Goal: Transaction & Acquisition: Download file/media

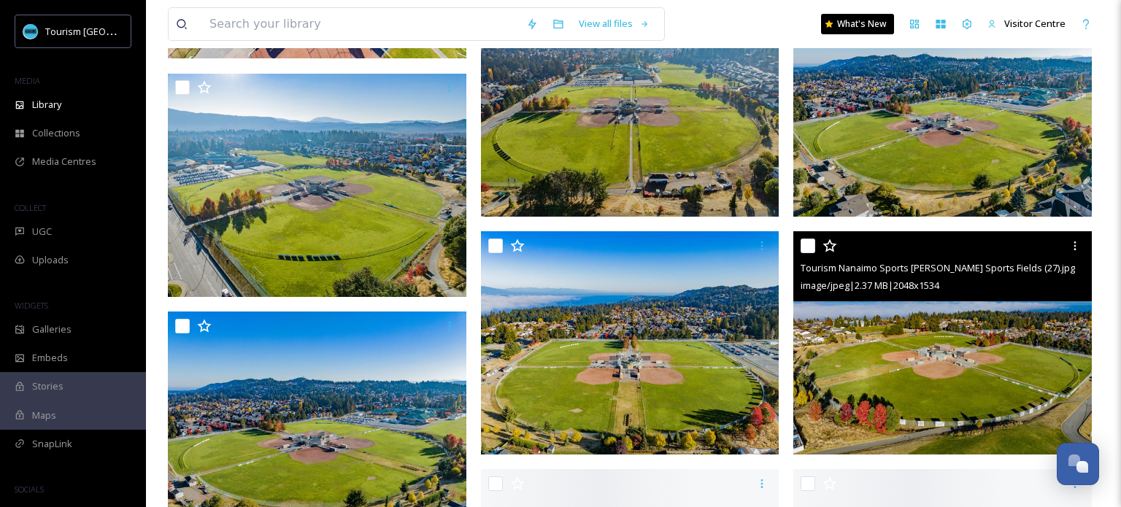
scroll to position [1918, 0]
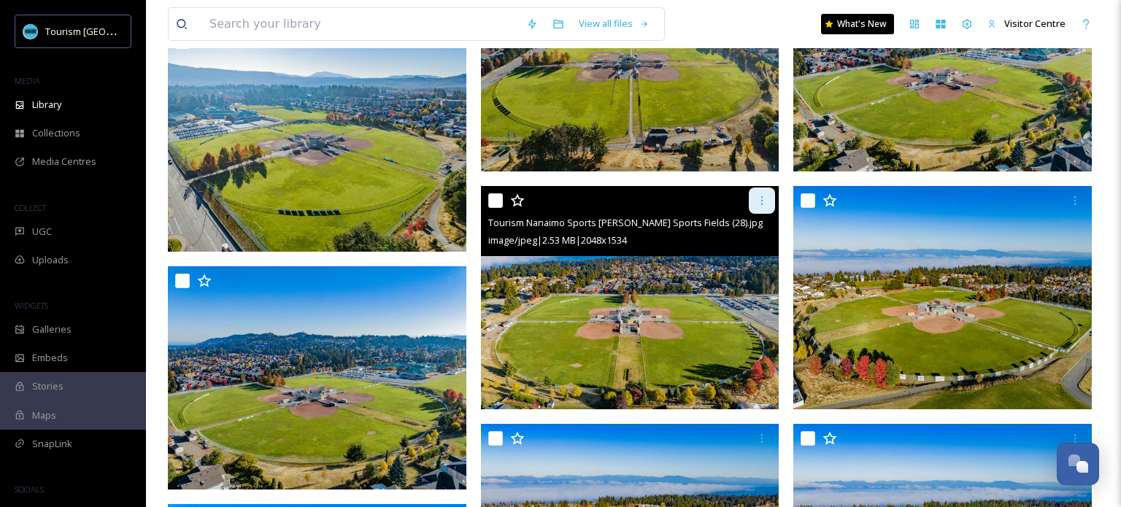
click at [762, 203] on icon at bounding box center [762, 200] width 2 height 9
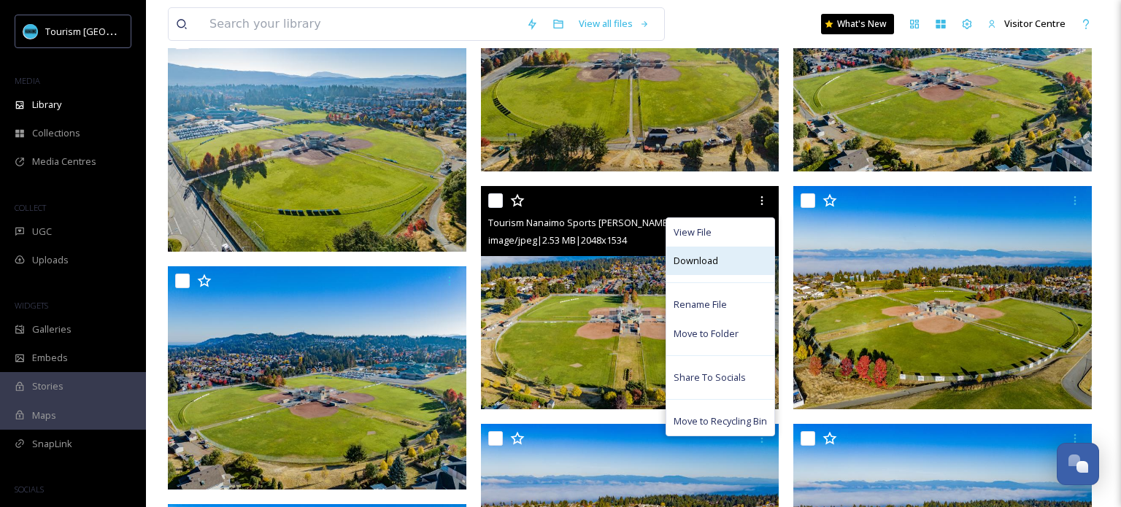
click at [710, 256] on span "Download" at bounding box center [695, 261] width 45 height 14
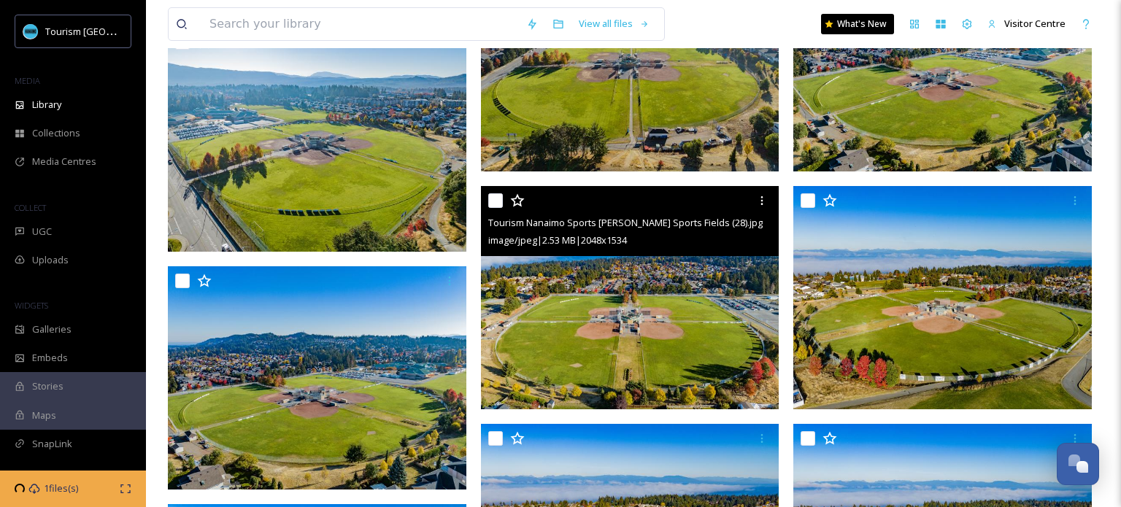
scroll to position [0, 0]
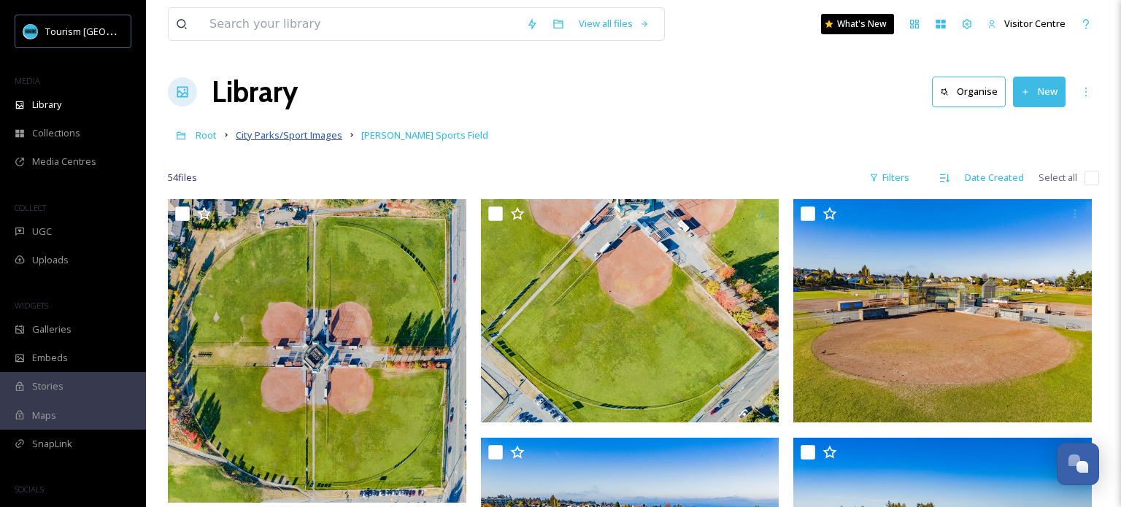
click at [277, 134] on span "City Parks/Sport Images" at bounding box center [289, 134] width 107 height 13
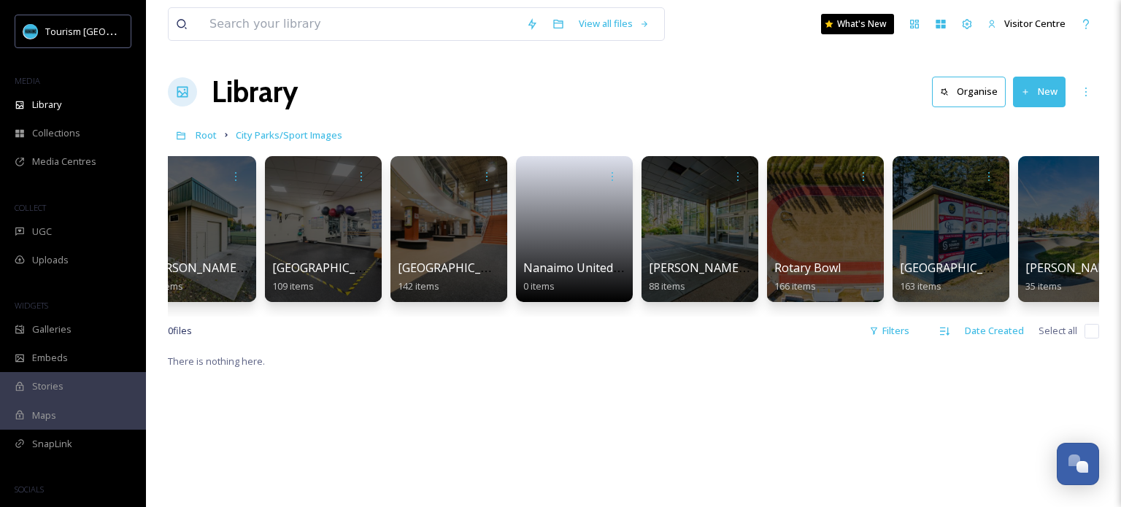
scroll to position [0, 1549]
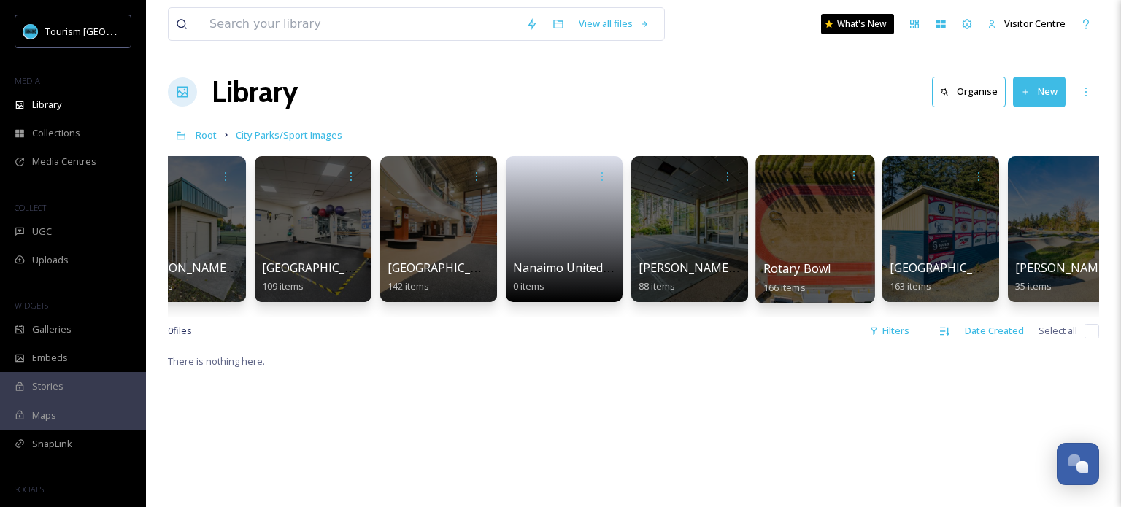
click at [833, 230] on div at bounding box center [814, 229] width 119 height 149
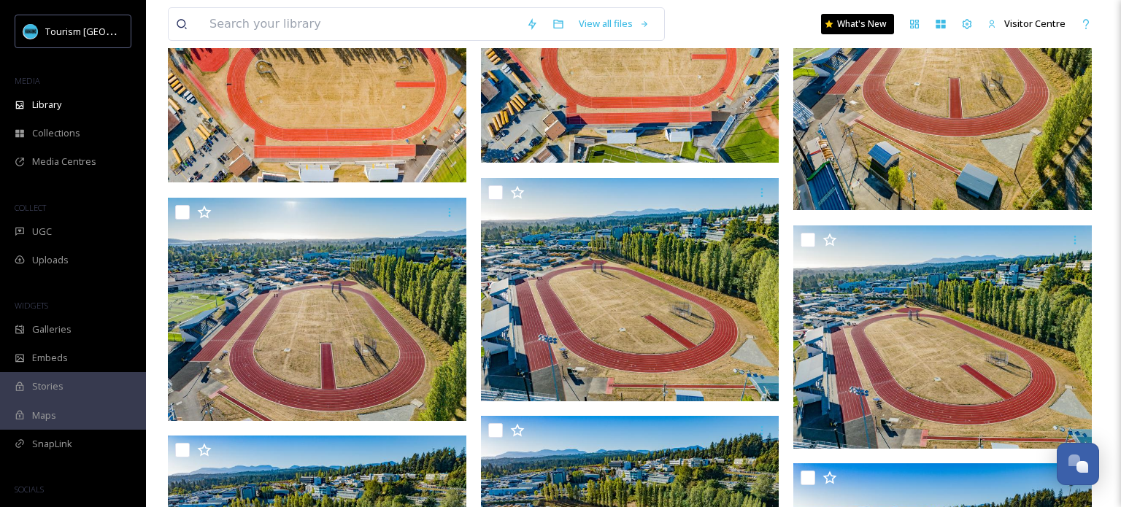
scroll to position [213, 0]
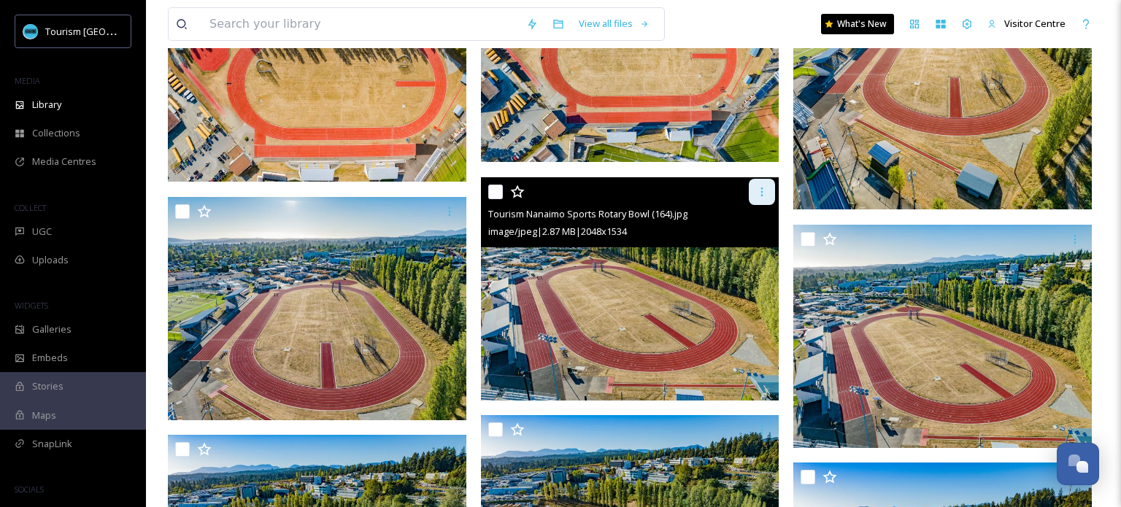
click at [758, 193] on icon at bounding box center [762, 192] width 12 height 12
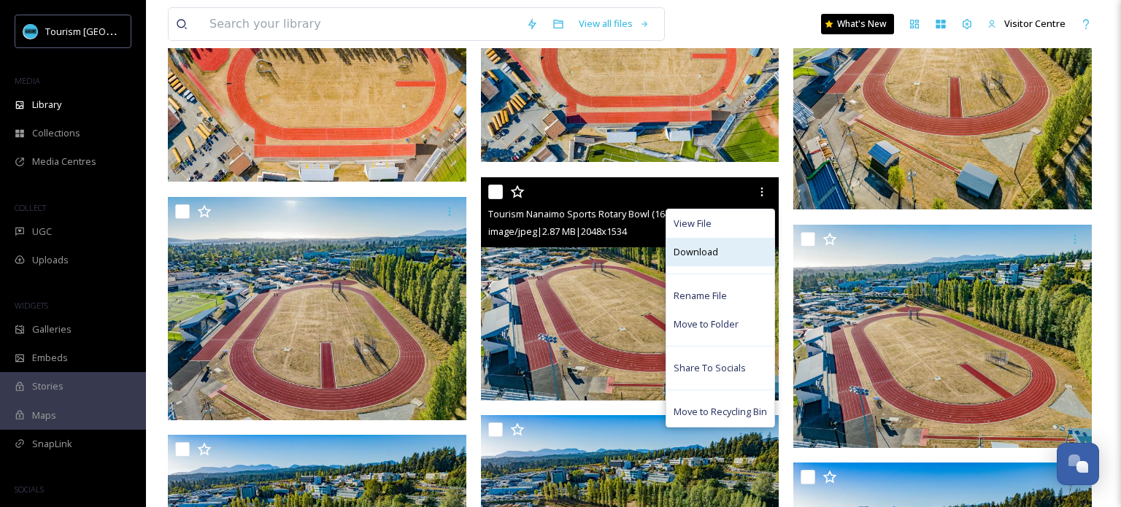
click at [725, 246] on div "Download" at bounding box center [720, 252] width 108 height 28
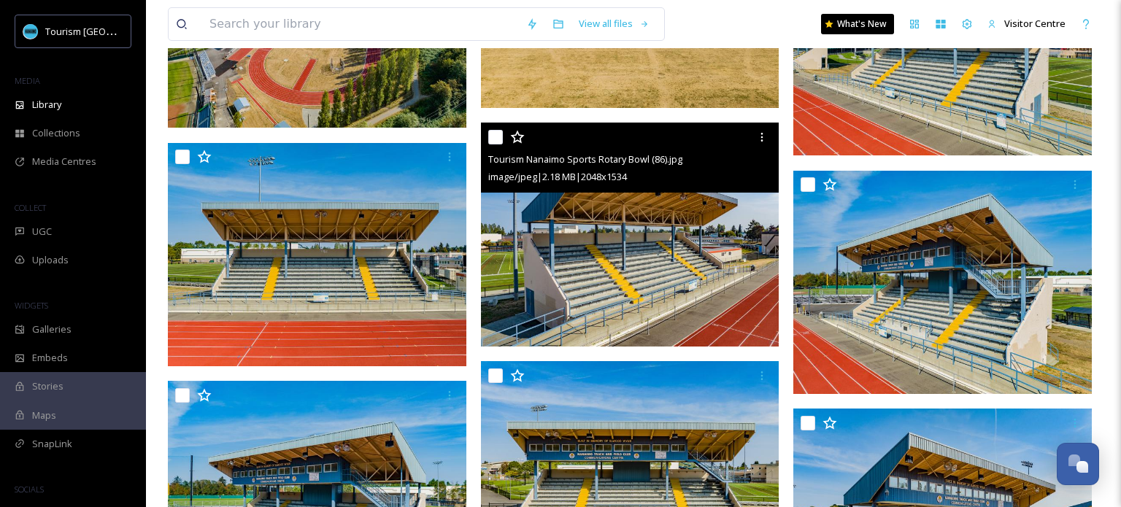
scroll to position [6453, 0]
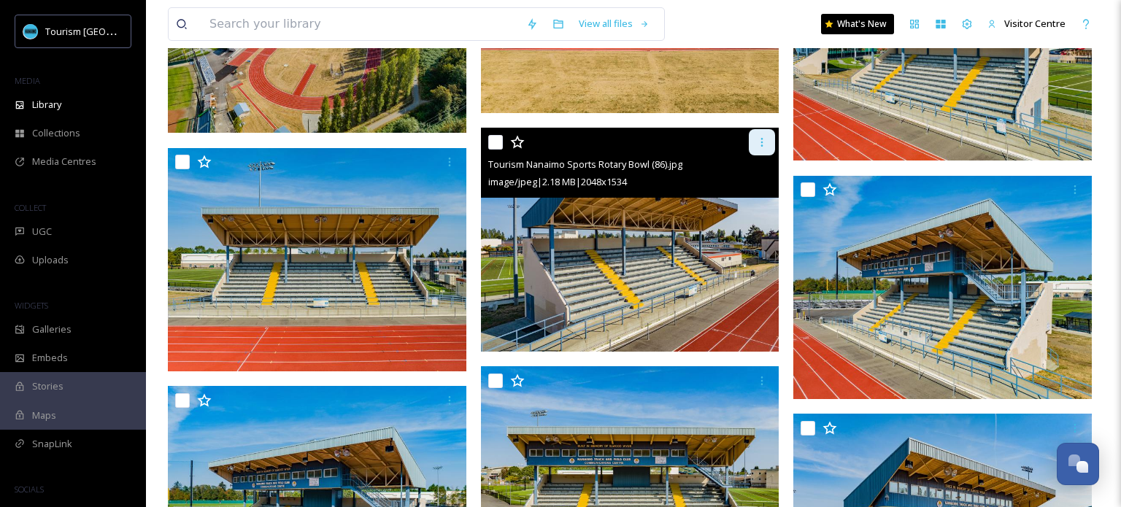
click at [757, 137] on icon at bounding box center [762, 142] width 12 height 12
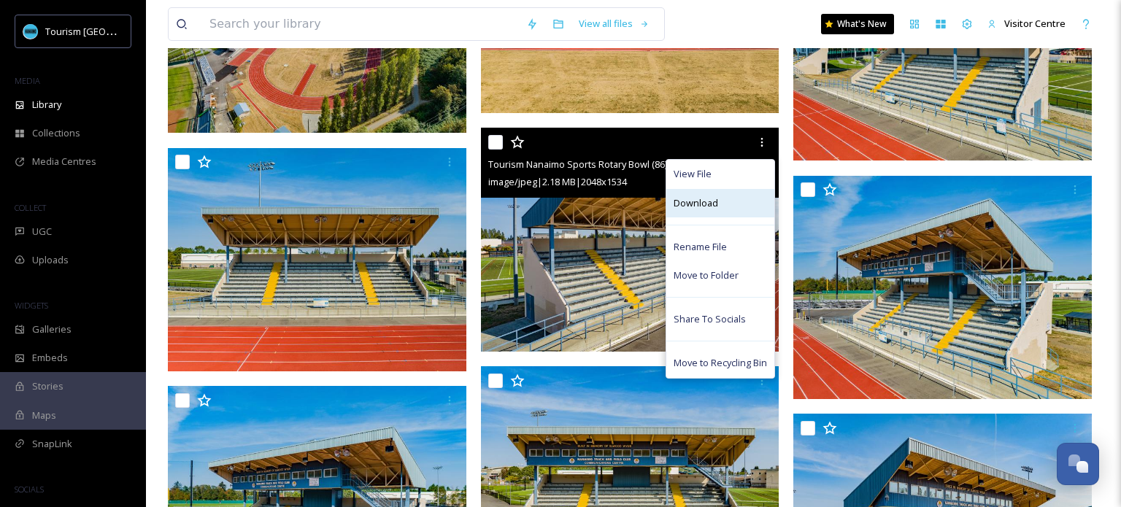
click at [691, 205] on span "Download" at bounding box center [695, 203] width 45 height 14
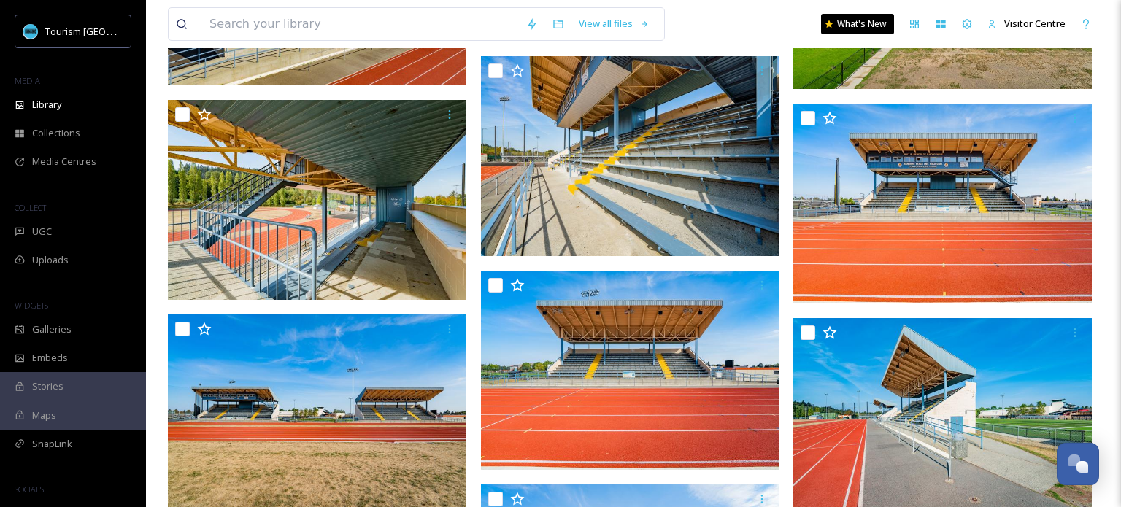
scroll to position [7381, 0]
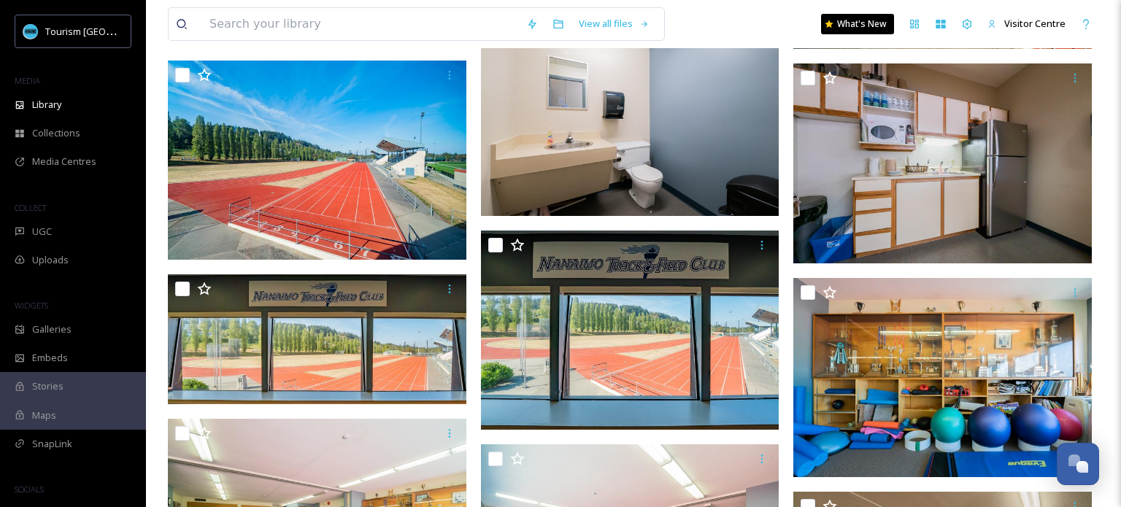
scroll to position [8538, 0]
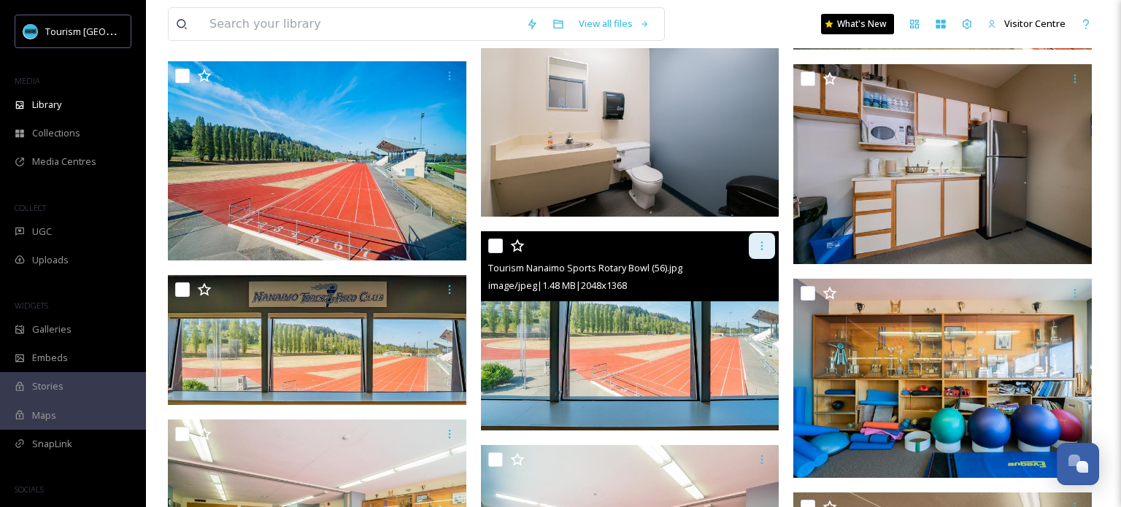
click at [763, 252] on div at bounding box center [762, 246] width 26 height 26
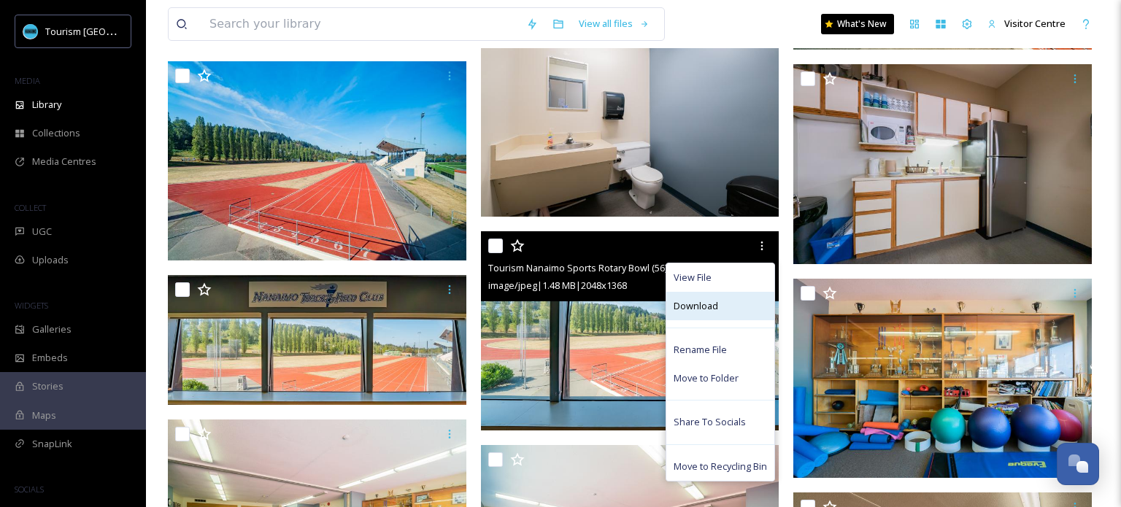
click at [726, 301] on div "Download" at bounding box center [720, 306] width 108 height 28
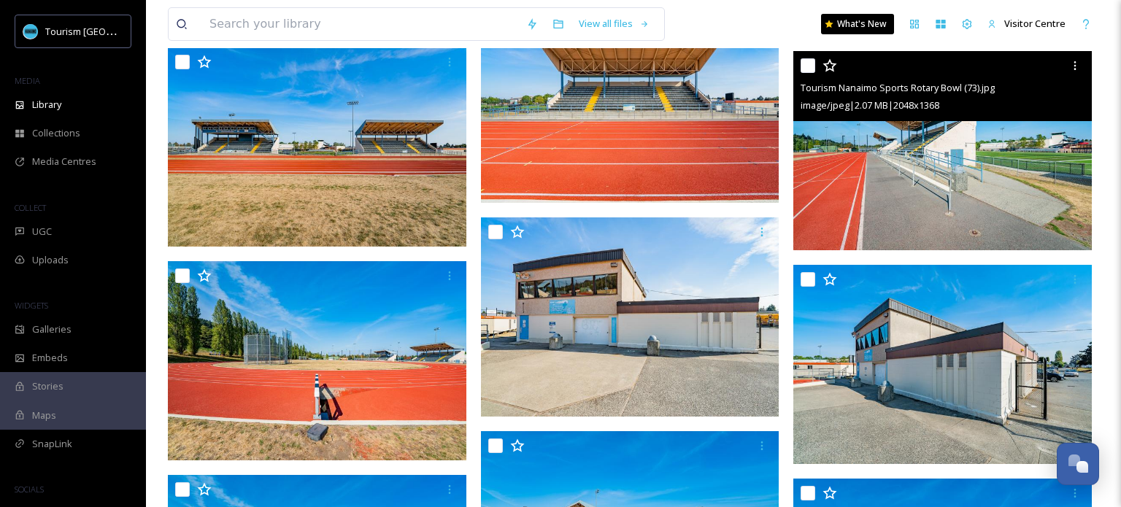
scroll to position [7481, 0]
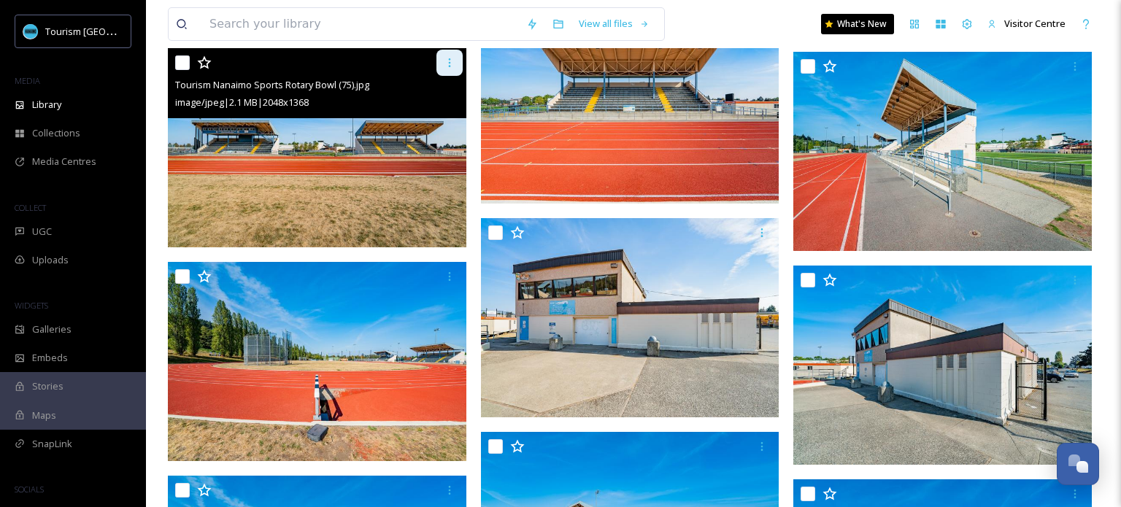
click at [449, 65] on icon at bounding box center [449, 62] width 2 height 9
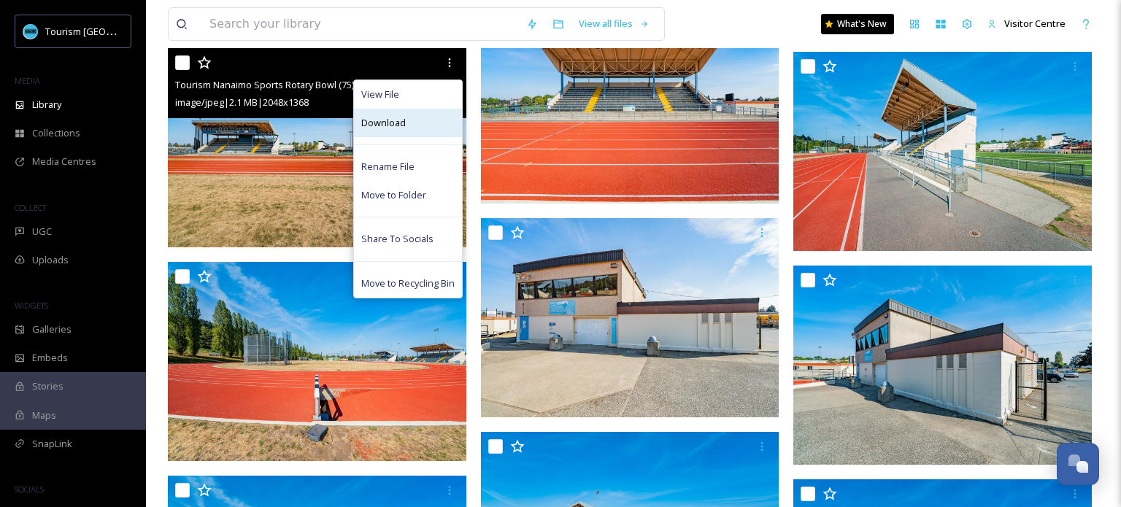
click at [409, 128] on div "Download" at bounding box center [408, 123] width 108 height 28
